Goal: Communication & Community: Ask a question

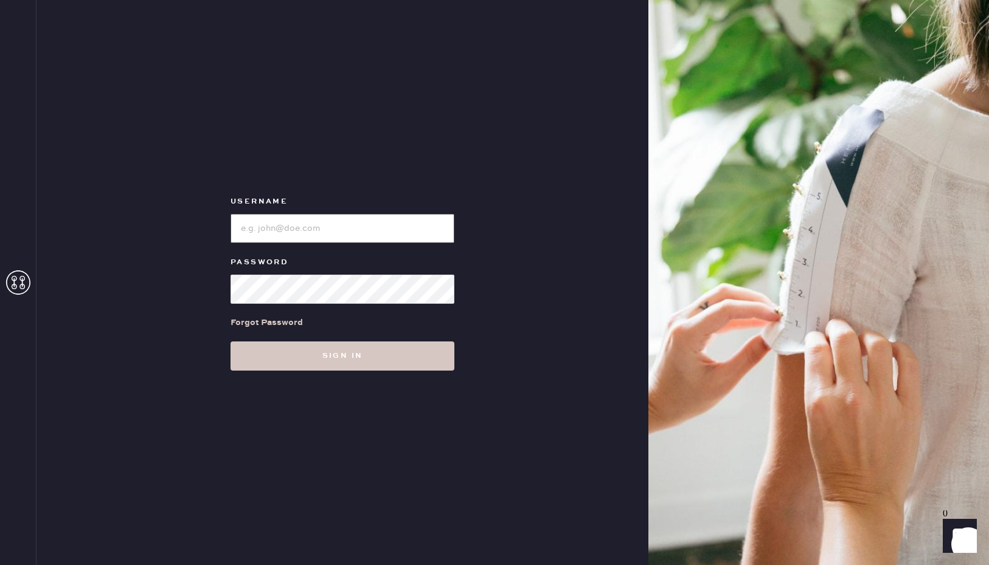
click at [299, 221] on input "loginName" at bounding box center [342, 228] width 224 height 29
type input "[EMAIL_ADDRESS][DOMAIN_NAME]"
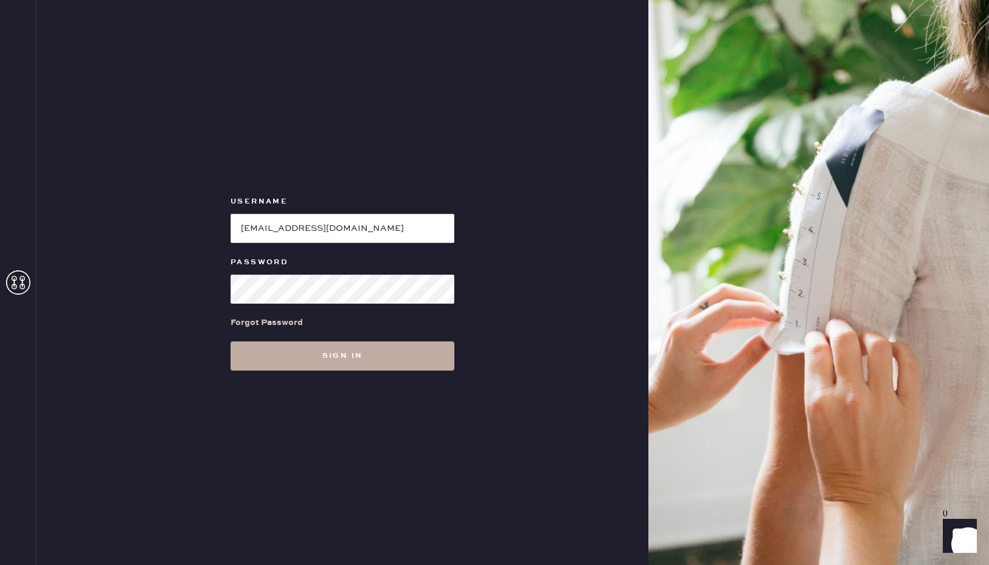
click at [336, 347] on button "Sign in" at bounding box center [342, 356] width 224 height 29
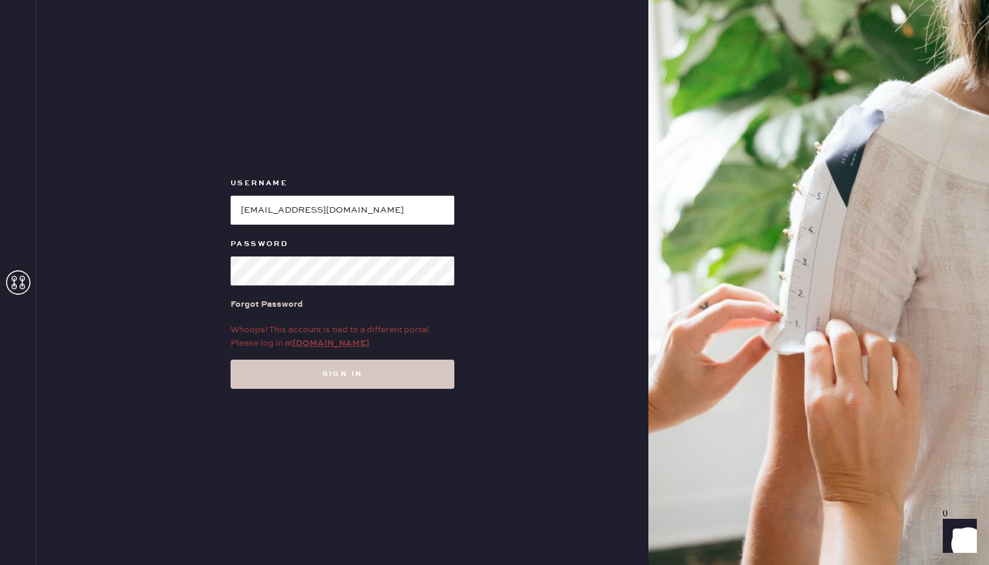
click at [331, 345] on link "my.hemster.co" at bounding box center [330, 343] width 77 height 11
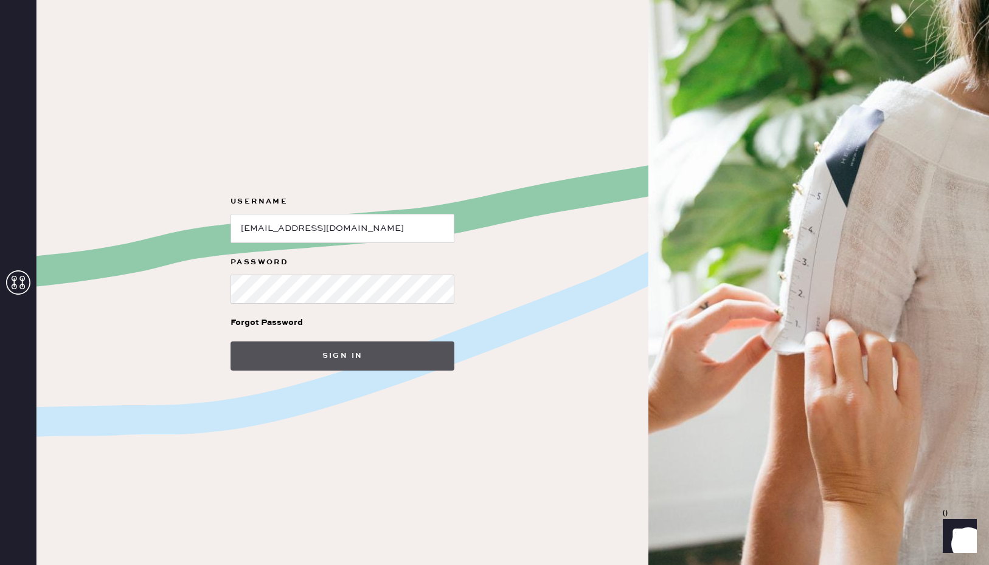
click at [312, 361] on button "Sign in" at bounding box center [342, 356] width 224 height 29
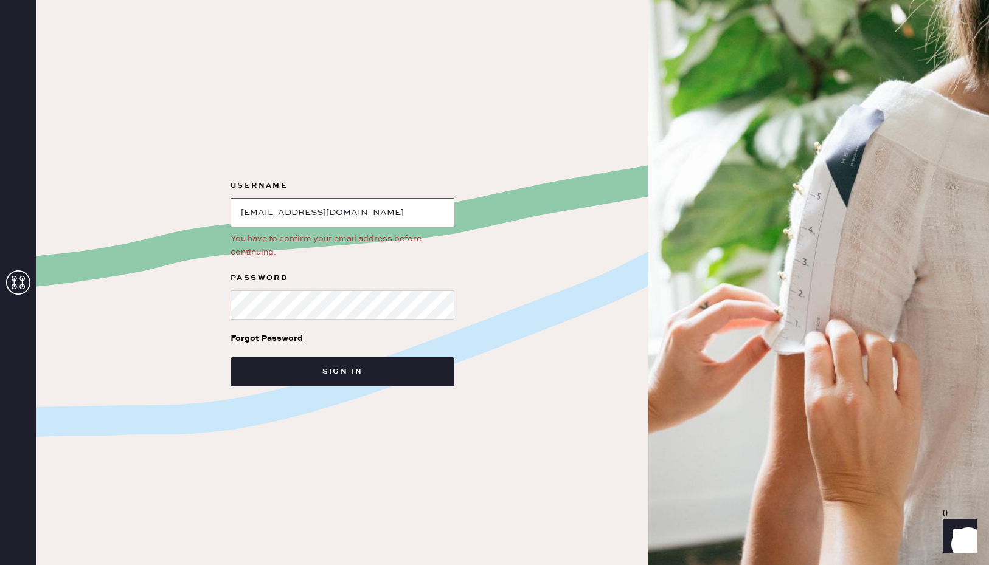
click at [326, 205] on input "loginName" at bounding box center [342, 212] width 224 height 29
click at [350, 210] on input "loginName" at bounding box center [342, 212] width 224 height 29
click at [241, 211] on input "loginName" at bounding box center [342, 212] width 224 height 29
click at [192, 218] on div "Username You have to confirm your email address before continuing. Password For…" at bounding box center [342, 282] width 612 height 565
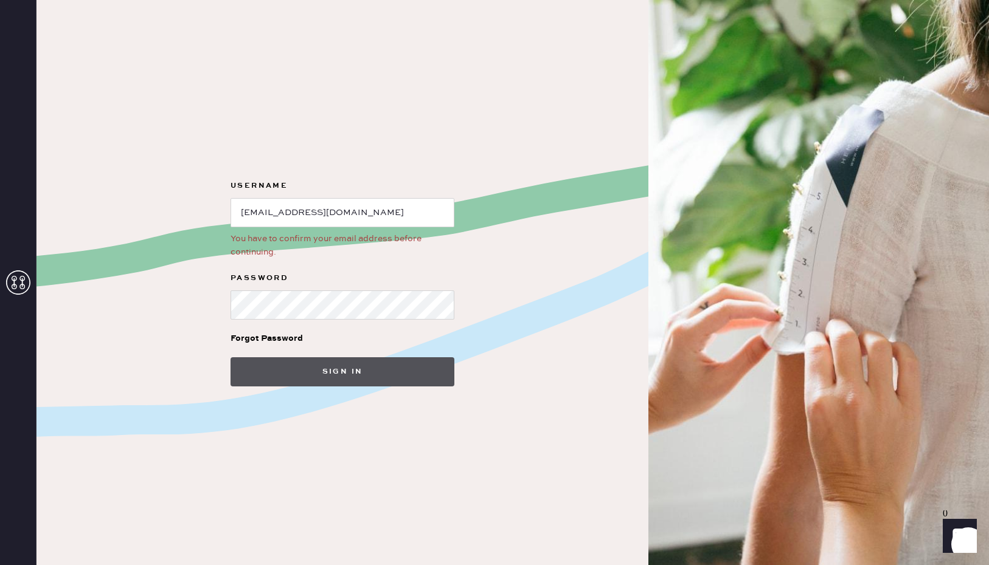
click at [356, 373] on button "Sign in" at bounding box center [342, 371] width 224 height 29
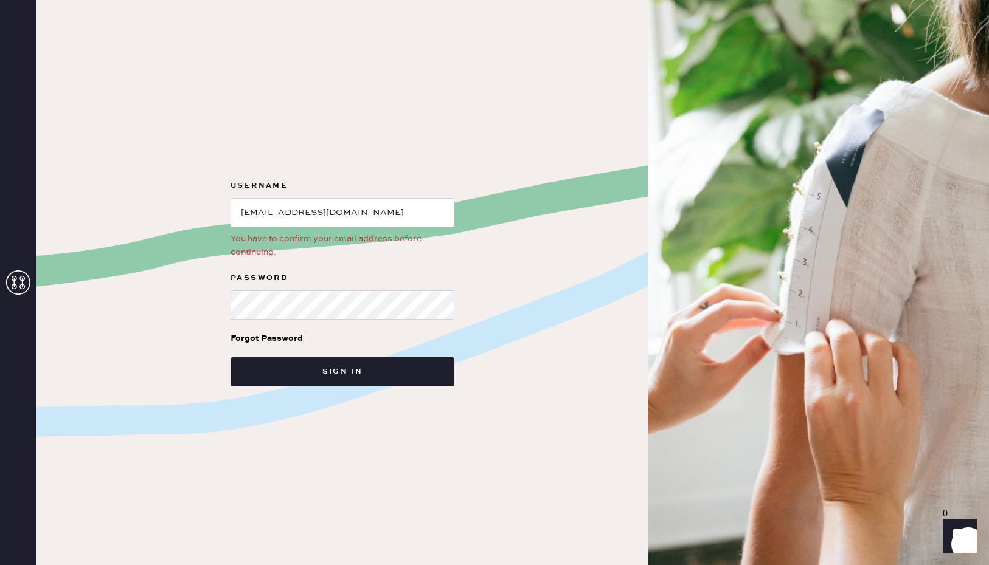
click at [353, 245] on div "You have to confirm your email address before continuing." at bounding box center [342, 245] width 224 height 27
click at [357, 235] on div "You have to confirm your email address before continuing." at bounding box center [342, 245] width 224 height 27
drag, startPoint x: 370, startPoint y: 218, endPoint x: 179, endPoint y: 216, distance: 190.9
click at [179, 216] on div "Username You have to confirm your email address before continuing. Password For…" at bounding box center [342, 282] width 612 height 565
type input "[EMAIL_ADDRESS][DOMAIN_NAME]"
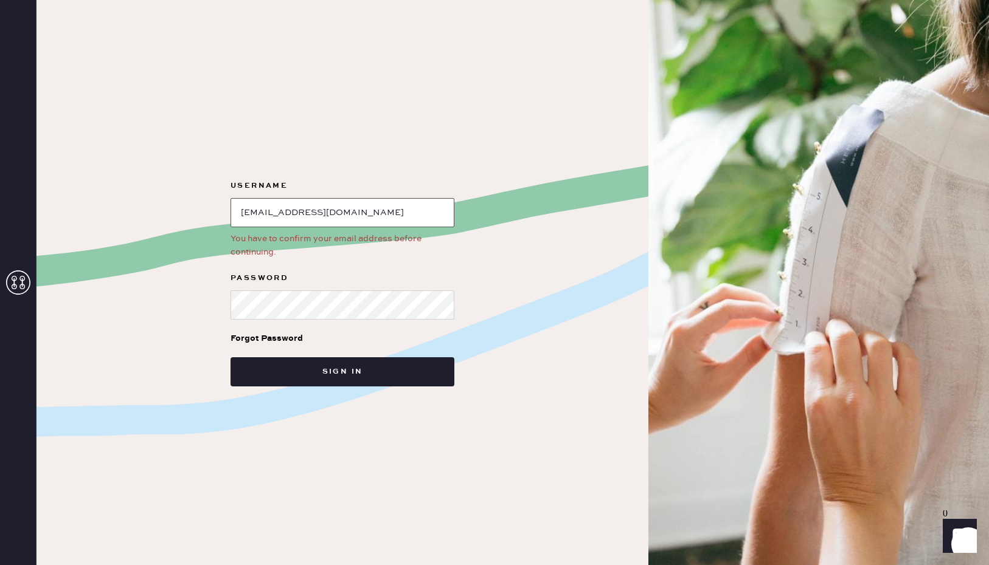
click at [230, 357] on button "Sign in" at bounding box center [342, 371] width 224 height 29
click at [957, 530] on icon "Launch Front Chat" at bounding box center [959, 536] width 34 height 34
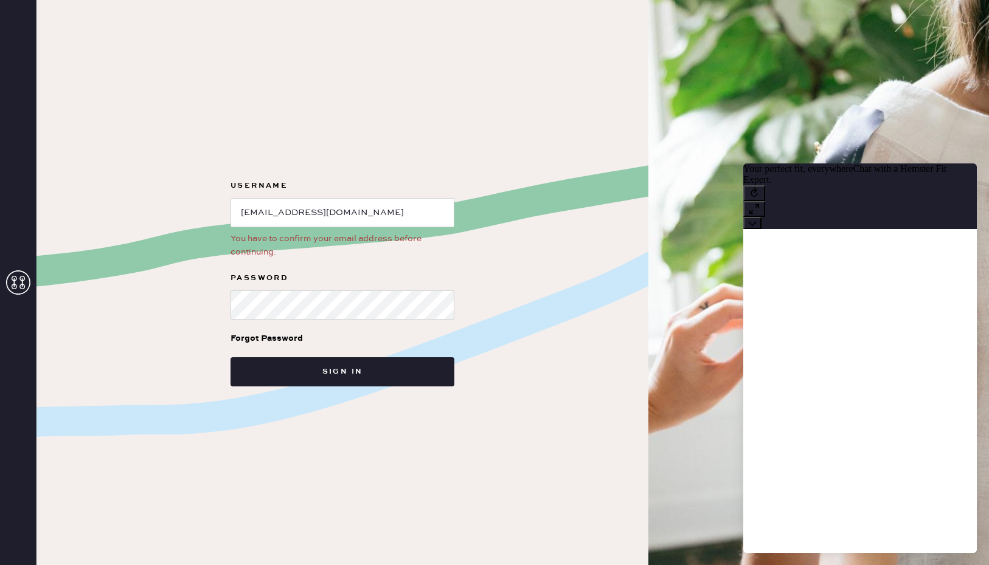
scroll to position [1, 0]
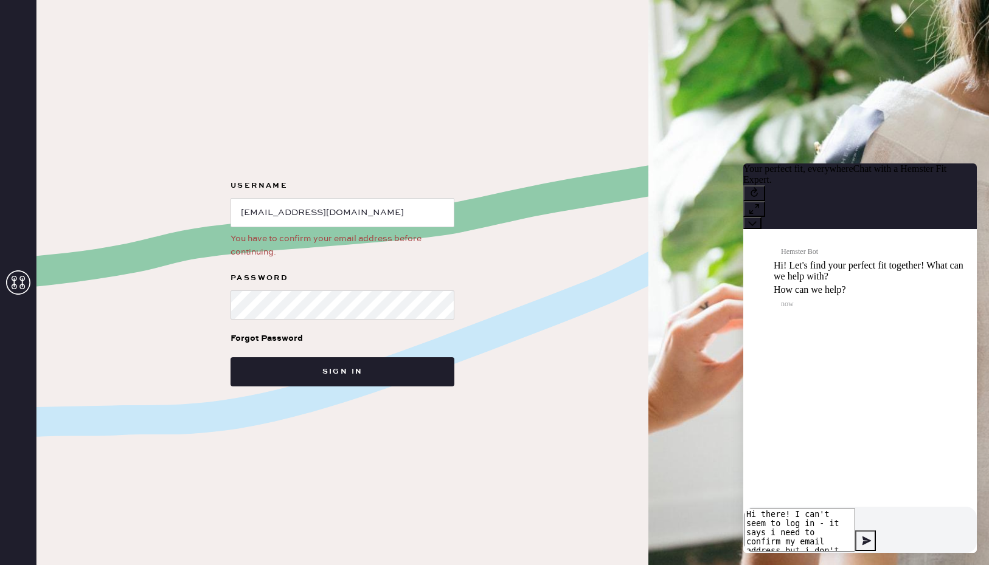
type textarea "Hi there! I can't seem to log in - it says i need to confirm my email address b…"
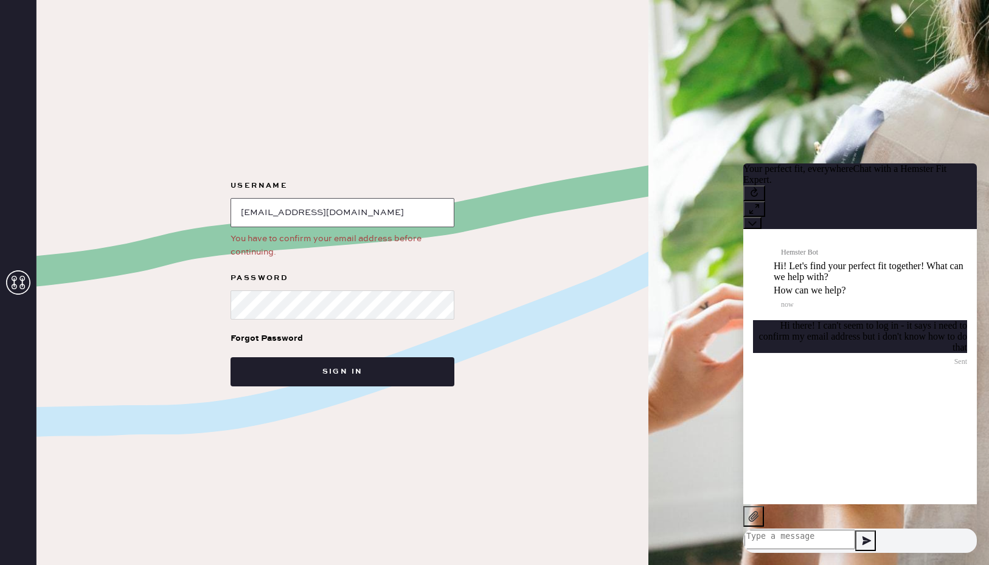
click at [368, 214] on input "loginName" at bounding box center [342, 212] width 224 height 29
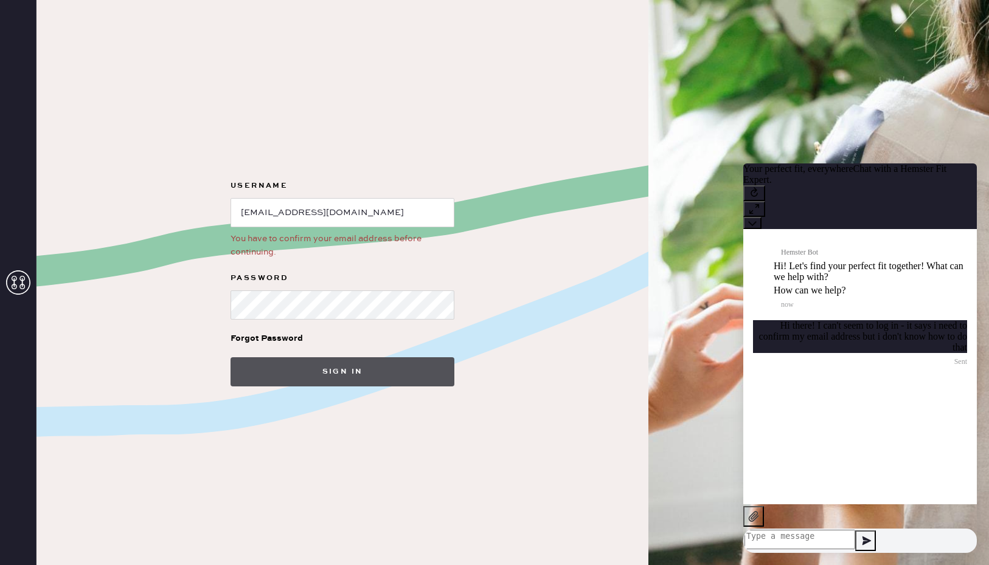
click at [288, 370] on button "Sign in" at bounding box center [342, 371] width 224 height 29
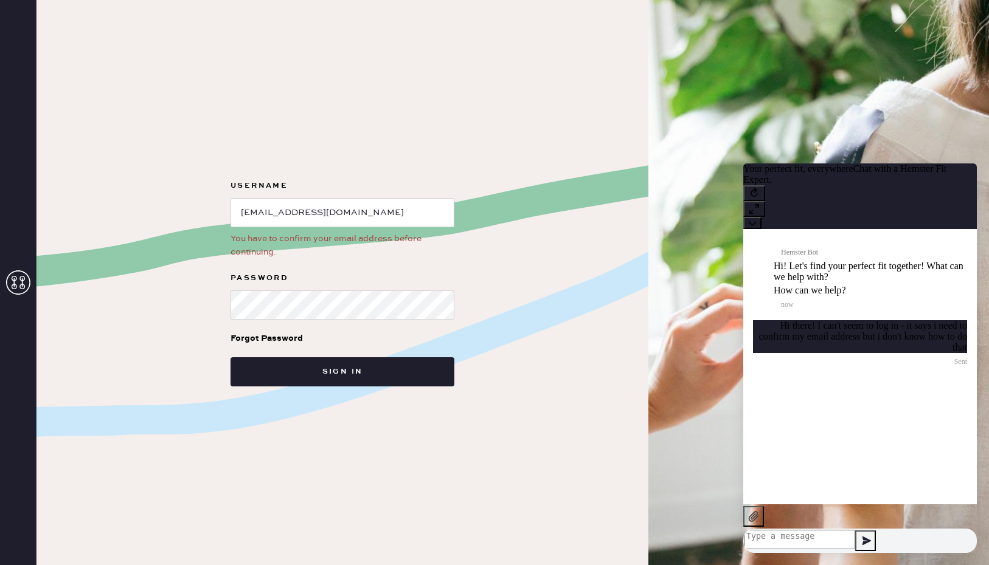
click at [256, 261] on form "Username You have to confirm your email address before continuing. Password For…" at bounding box center [342, 283] width 243 height 208
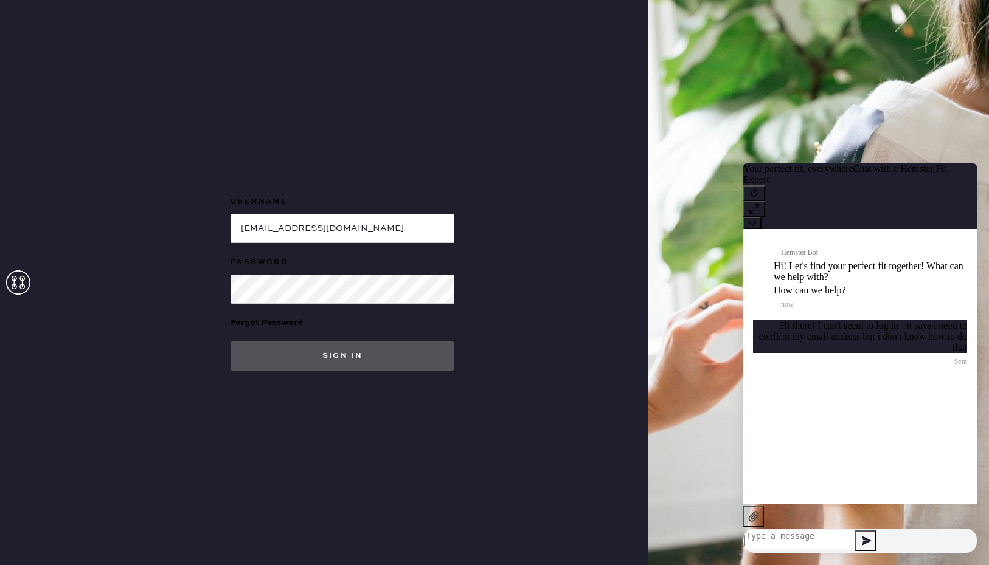
click at [333, 357] on button "Sign in" at bounding box center [342, 356] width 224 height 29
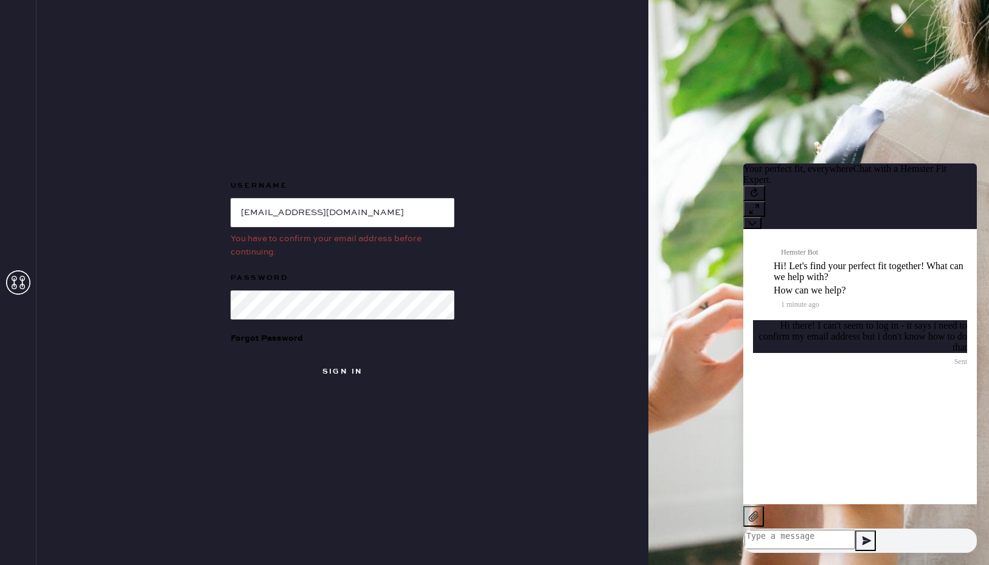
click at [353, 109] on div "Username You have to confirm your email address before continuing. Password For…" at bounding box center [342, 282] width 612 height 565
